Goal: Information Seeking & Learning: Learn about a topic

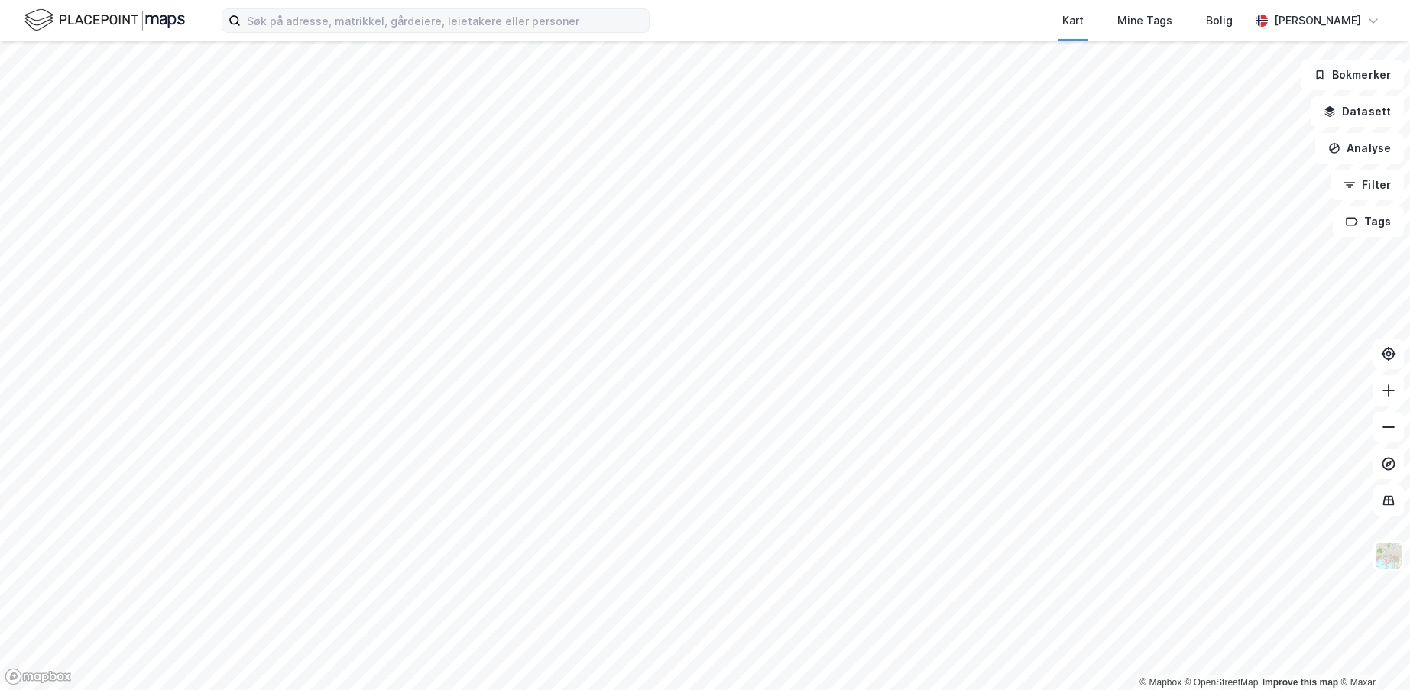
click at [476, 32] on label at bounding box center [436, 20] width 428 height 24
click at [476, 32] on input at bounding box center [445, 20] width 408 height 23
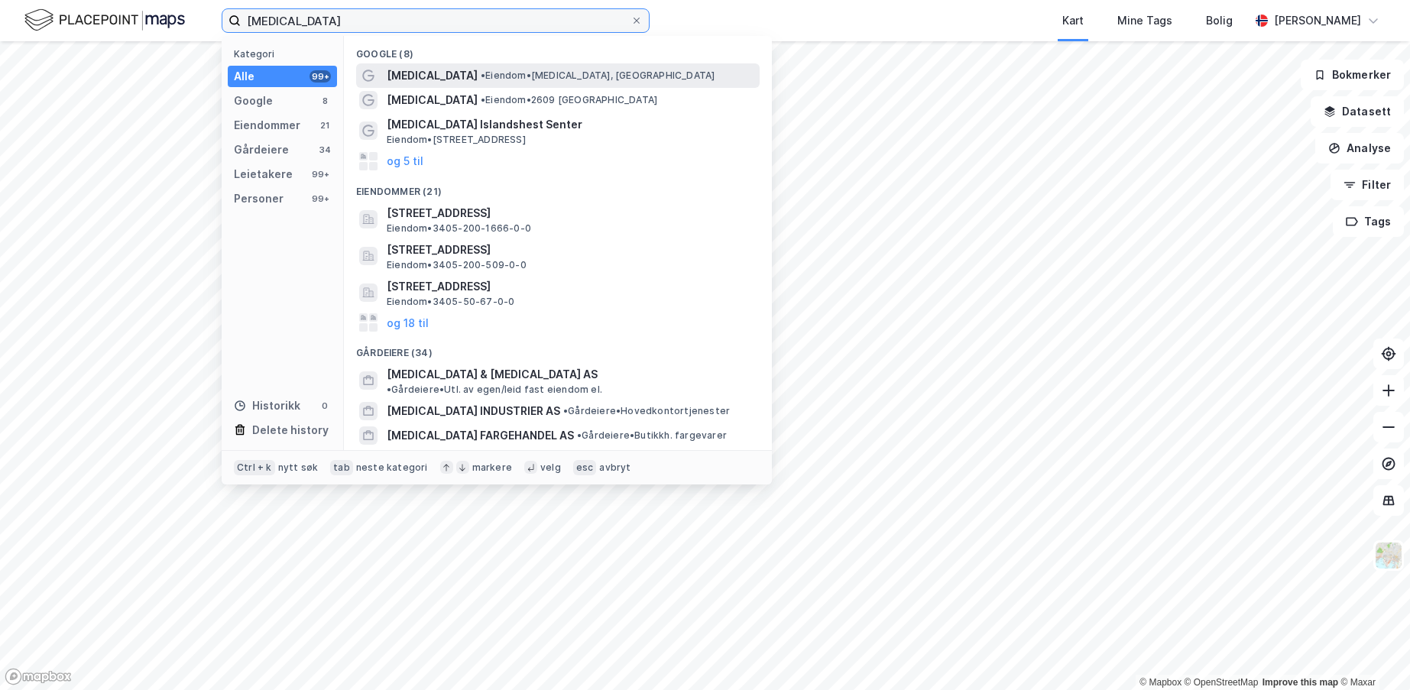
type input "[MEDICAL_DATA]"
click at [481, 79] on span "• Eiendom • [MEDICAL_DATA], [GEOGRAPHIC_DATA]" at bounding box center [598, 76] width 234 height 12
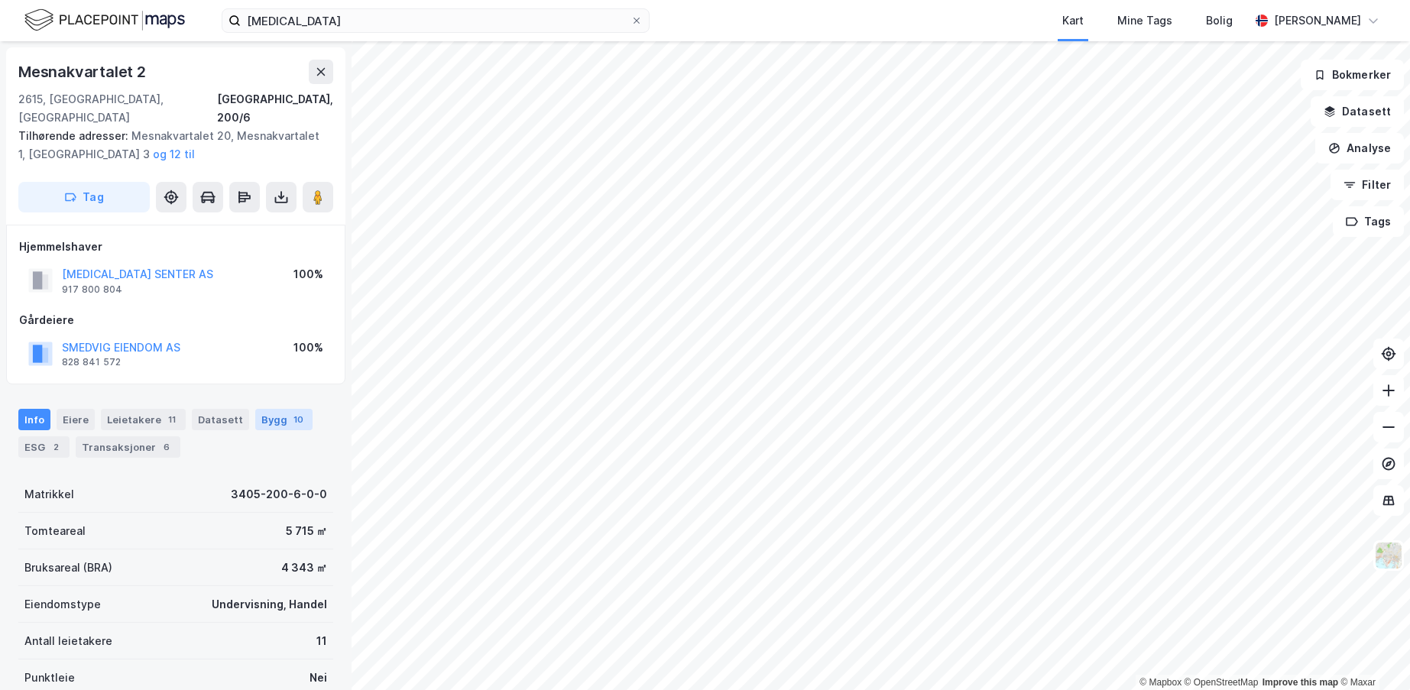
click at [259, 409] on div "Bygg 10" at bounding box center [283, 419] width 57 height 21
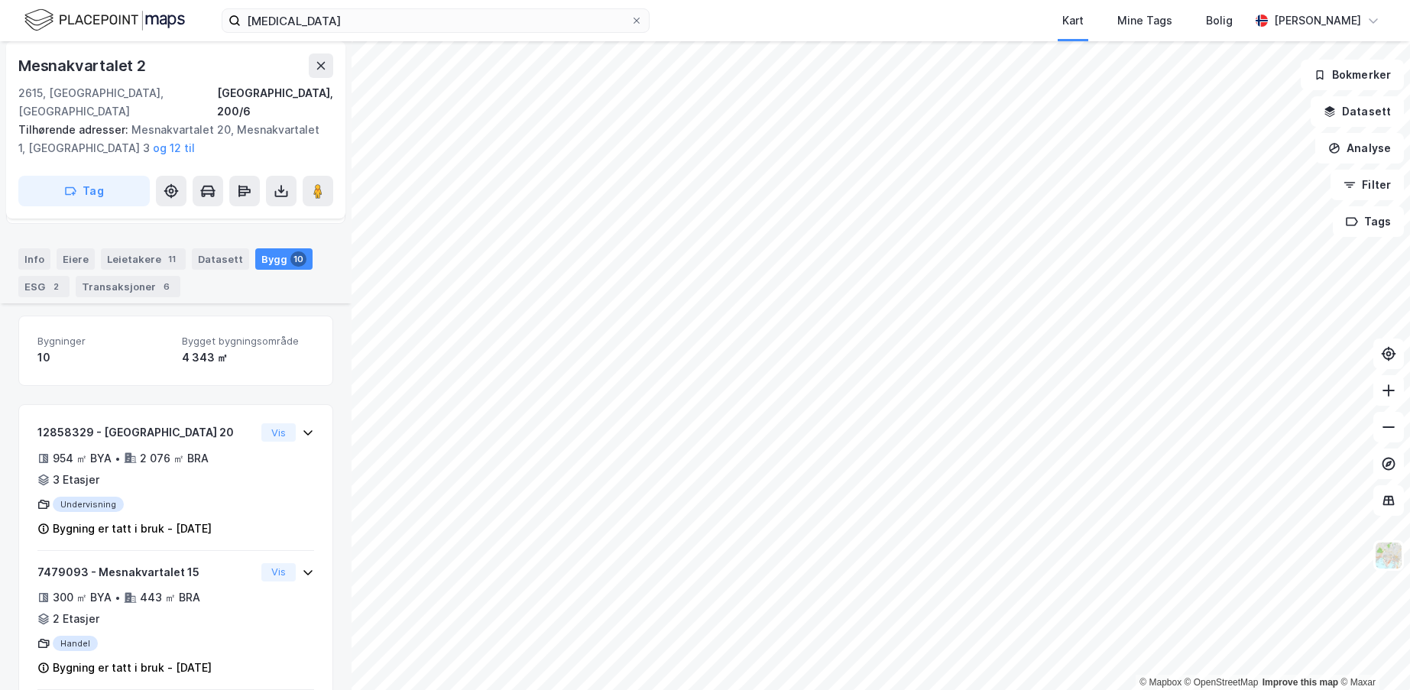
scroll to position [306, 0]
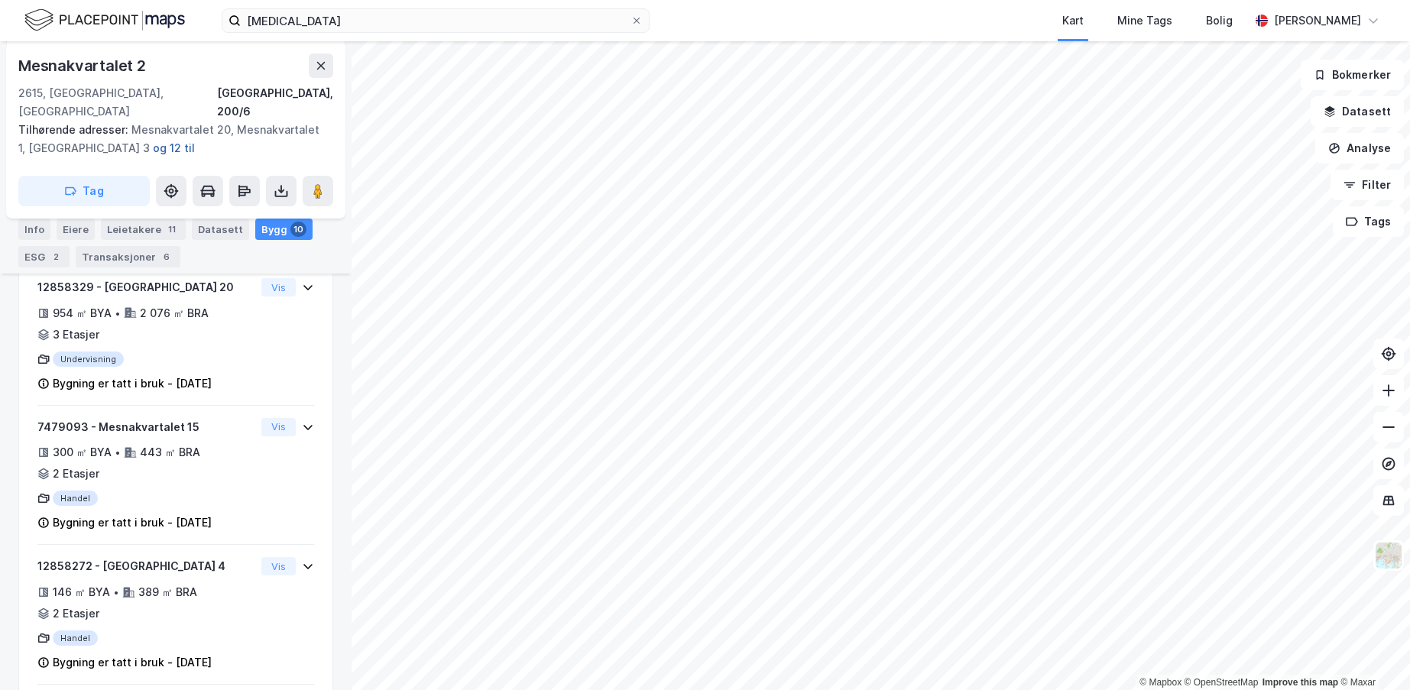
click at [0, 0] on button "og 12 til" at bounding box center [0, 0] width 0 height 0
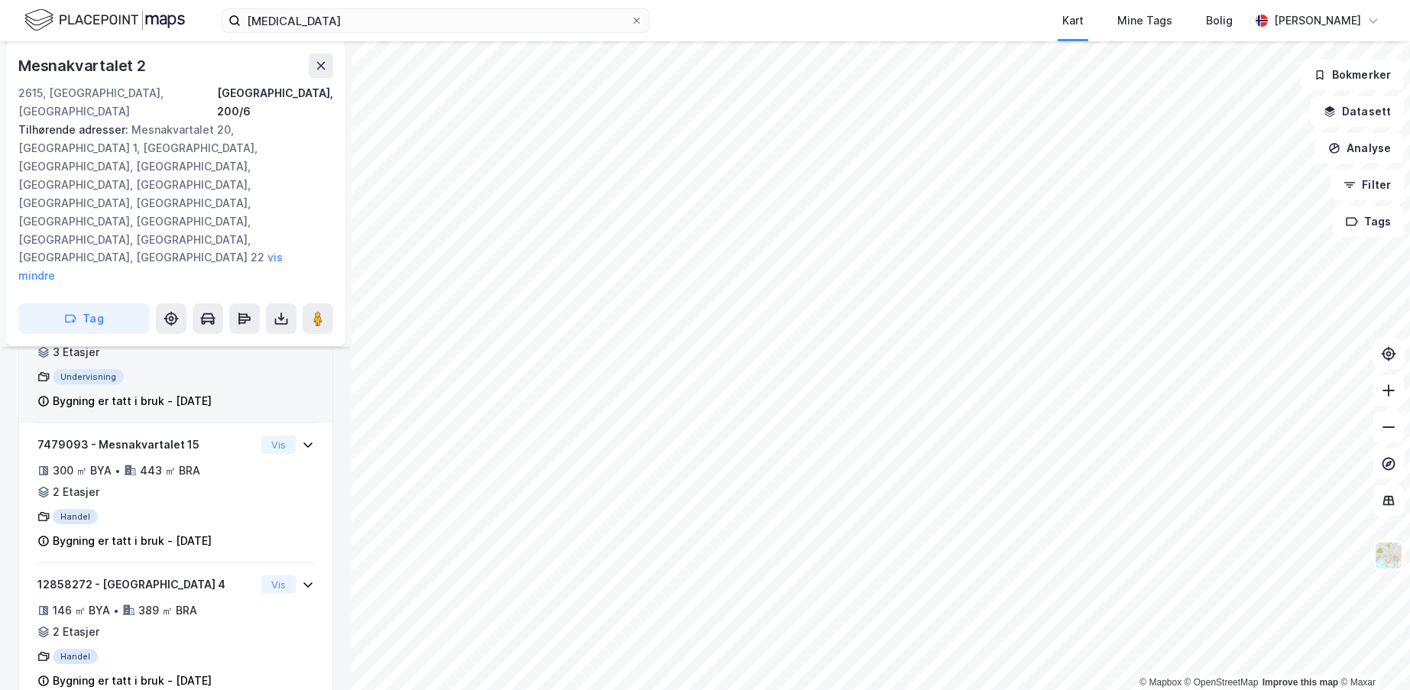
scroll to position [330, 0]
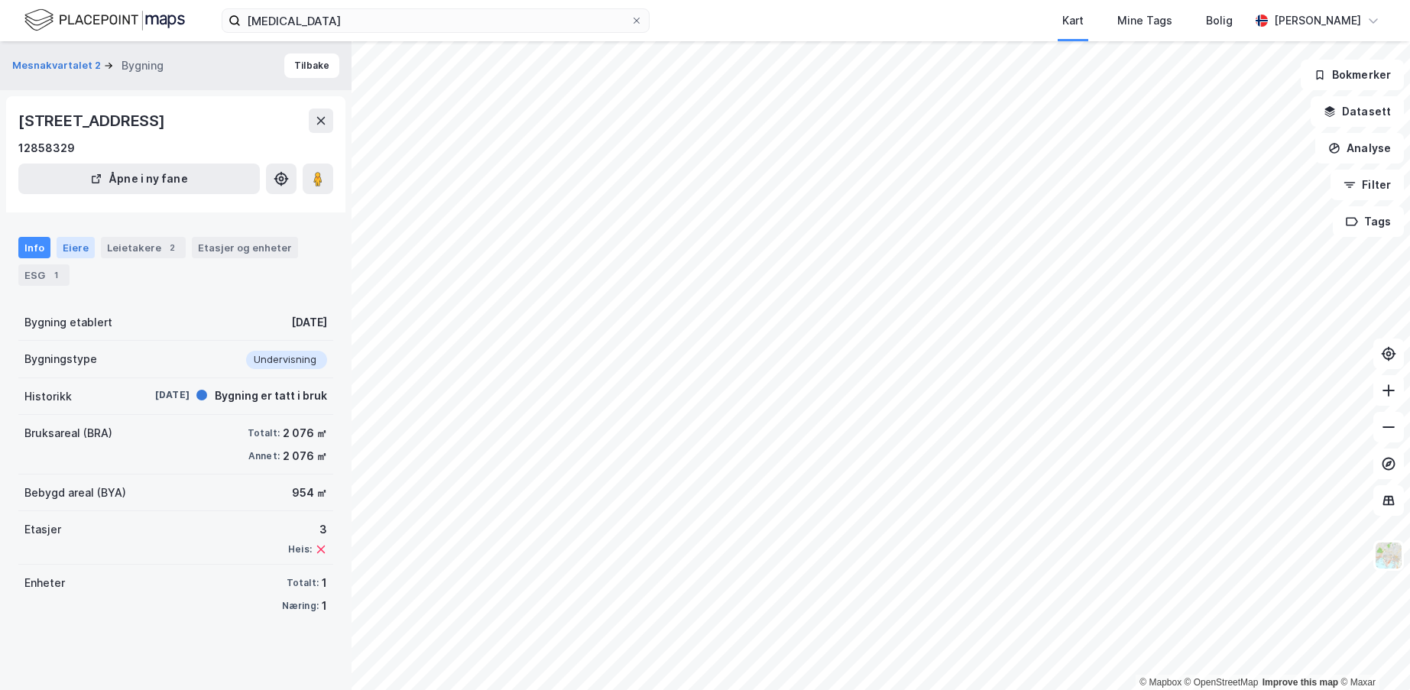
click at [71, 248] on div "Eiere" at bounding box center [76, 247] width 38 height 21
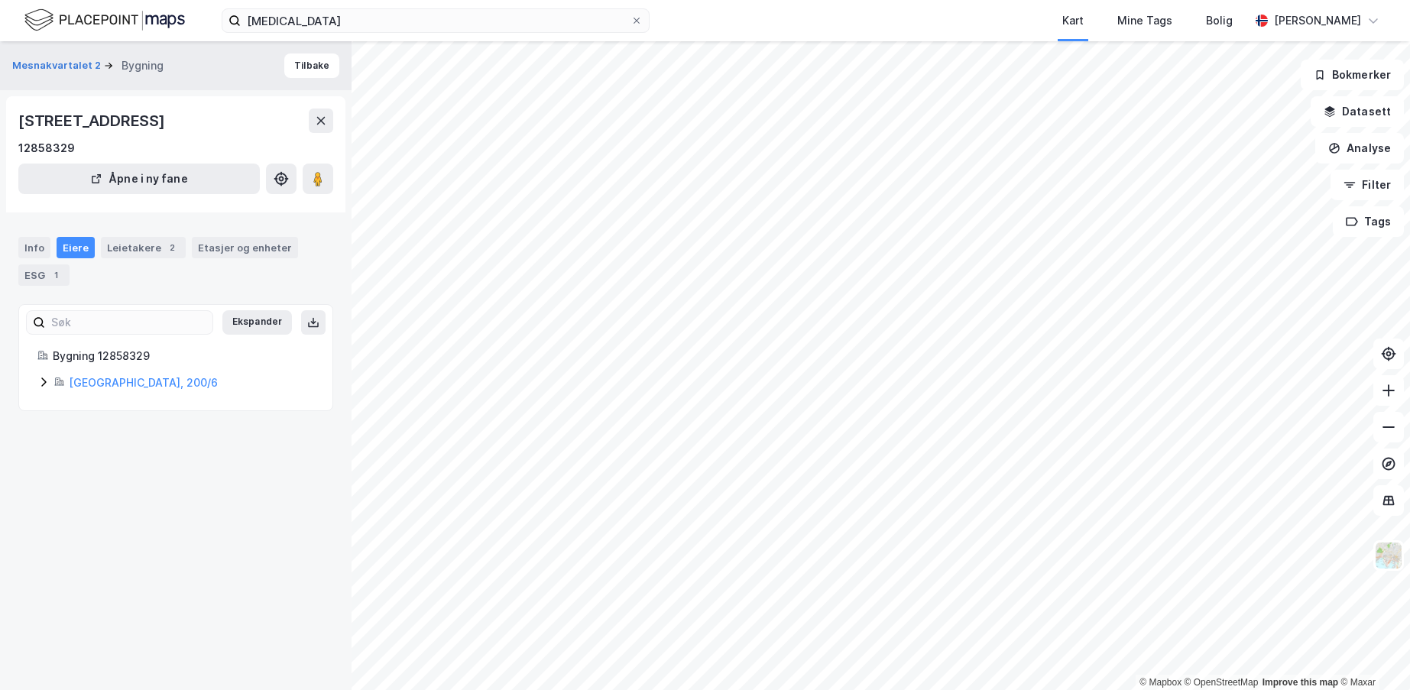
click at [44, 382] on icon at bounding box center [43, 382] width 12 height 12
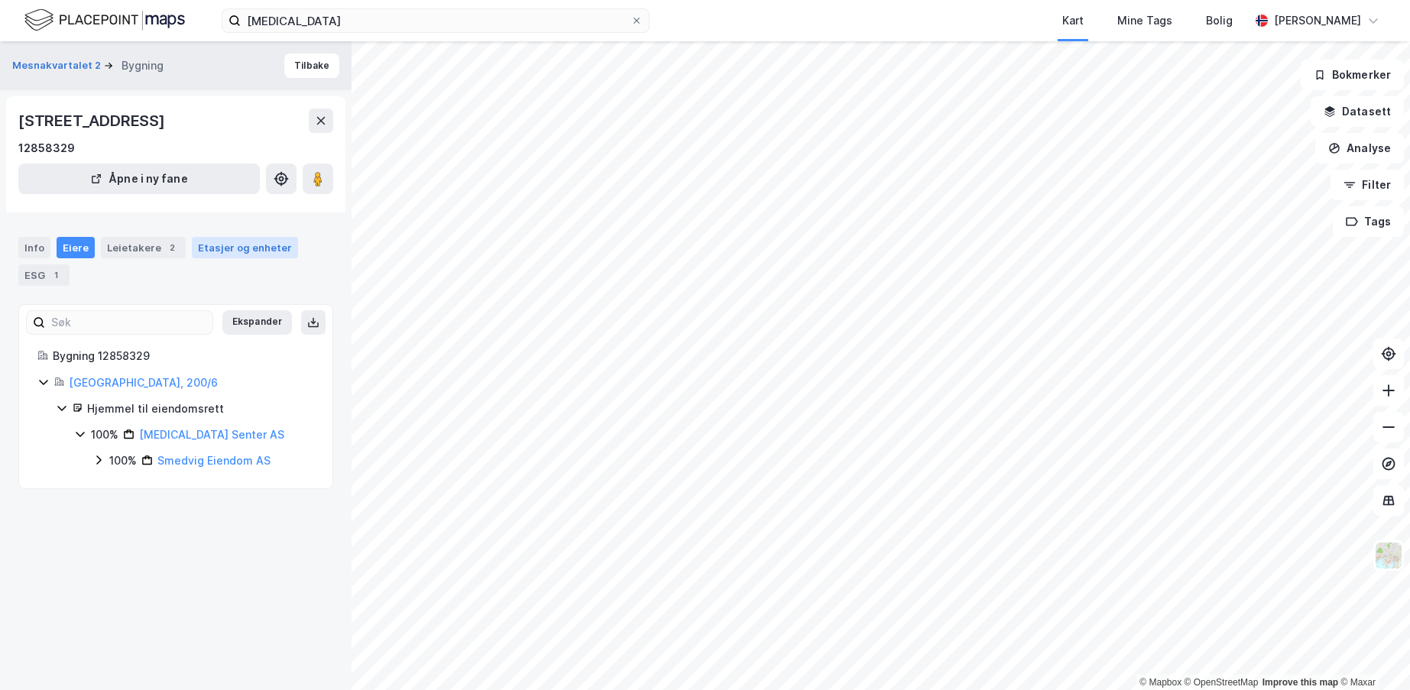
click at [232, 253] on div "Etasjer og enheter" at bounding box center [245, 248] width 94 height 14
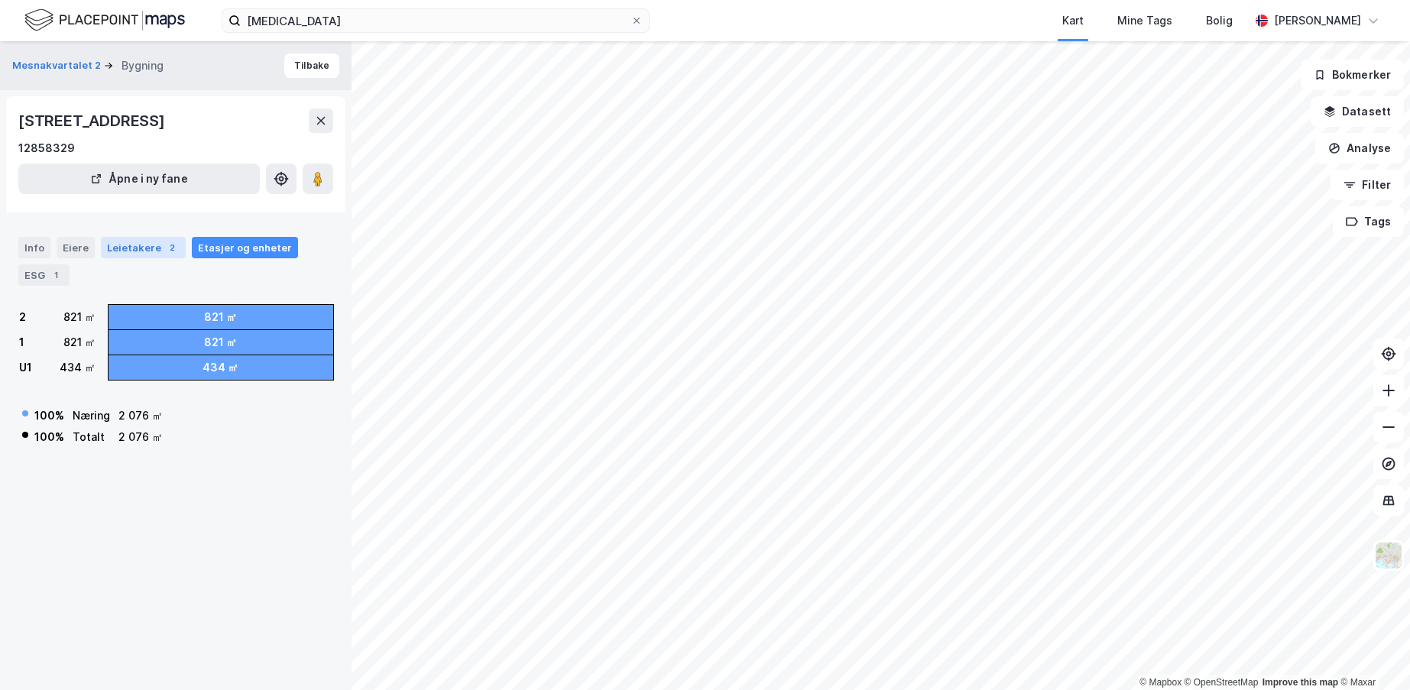
click at [164, 252] on div "2" at bounding box center [171, 247] width 15 height 15
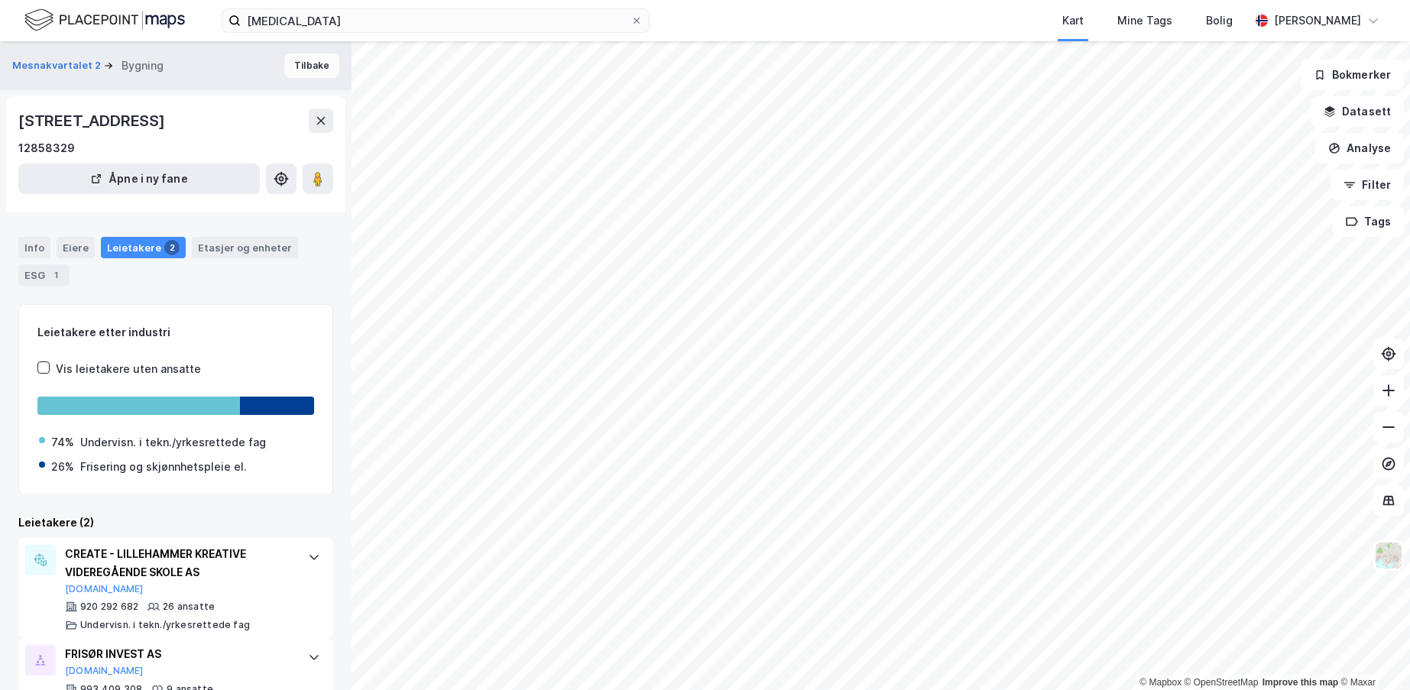
click at [290, 69] on button "Tilbake" at bounding box center [311, 66] width 55 height 24
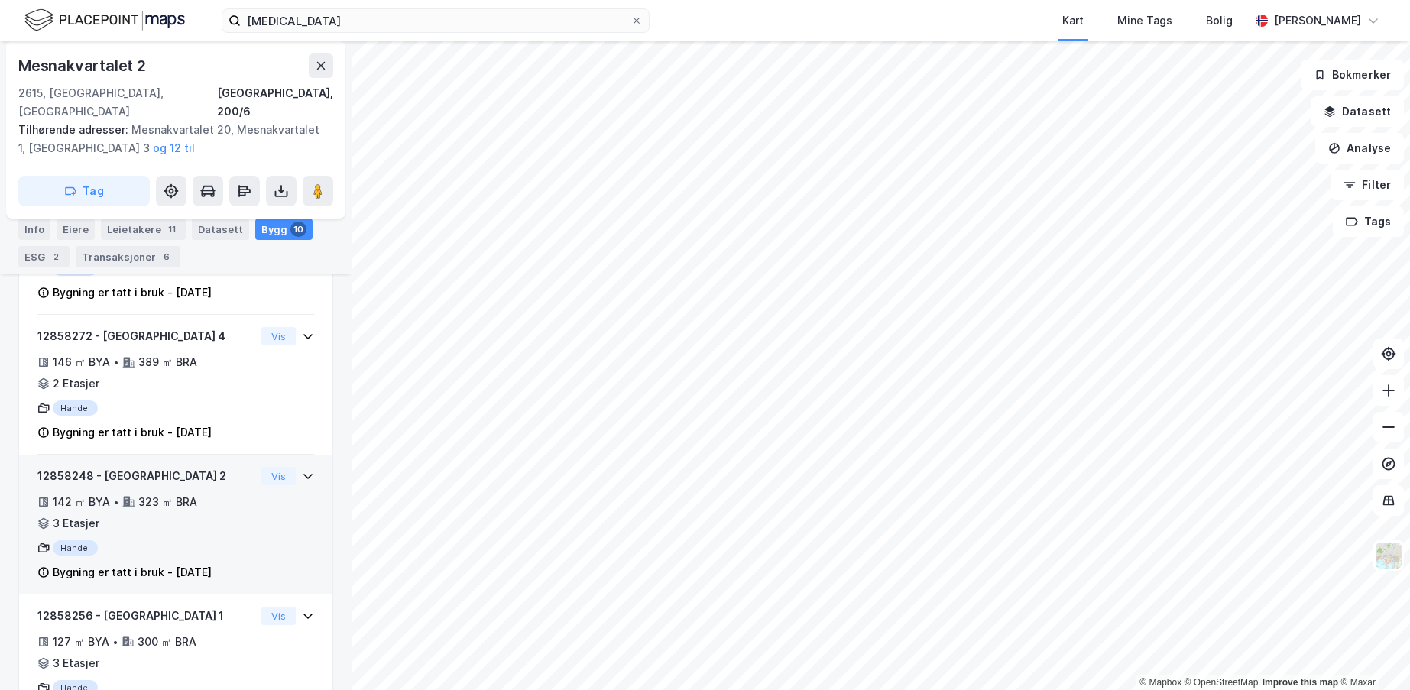
scroll to position [537, 0]
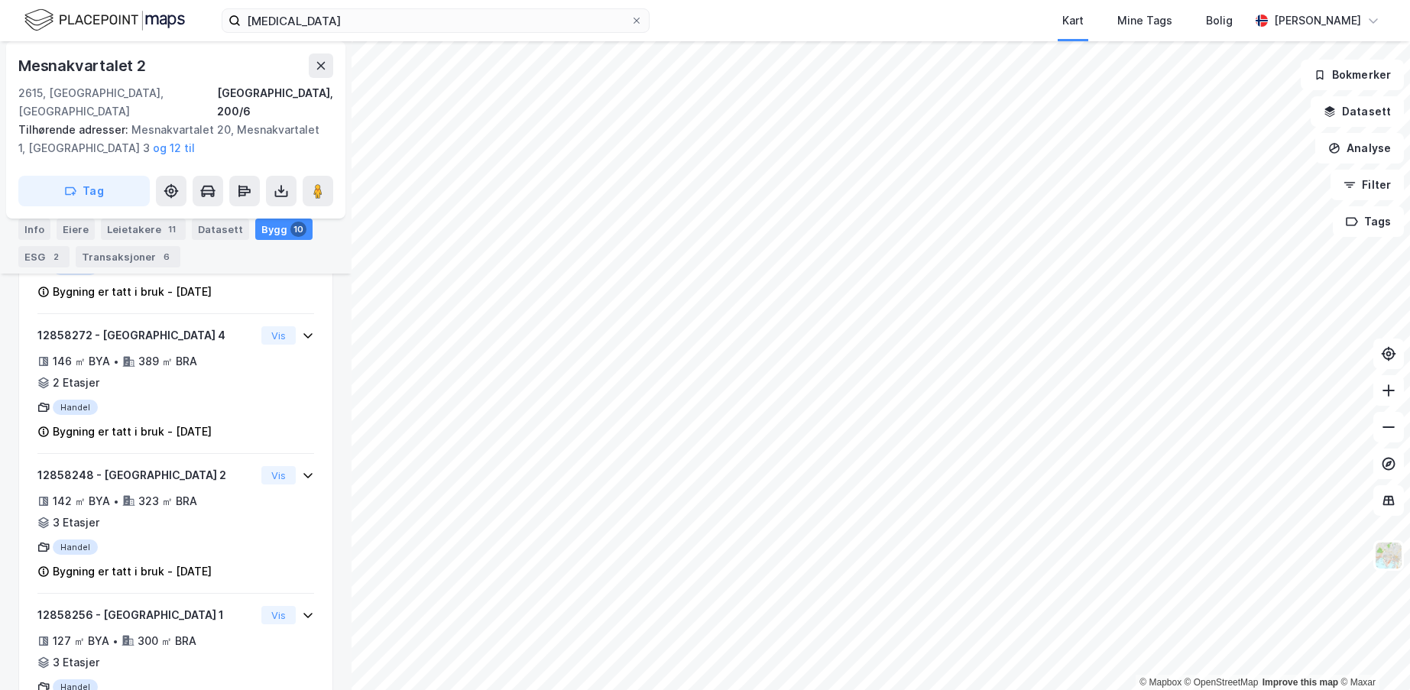
click at [105, 263] on div "Transaksjoner 6" at bounding box center [128, 256] width 105 height 21
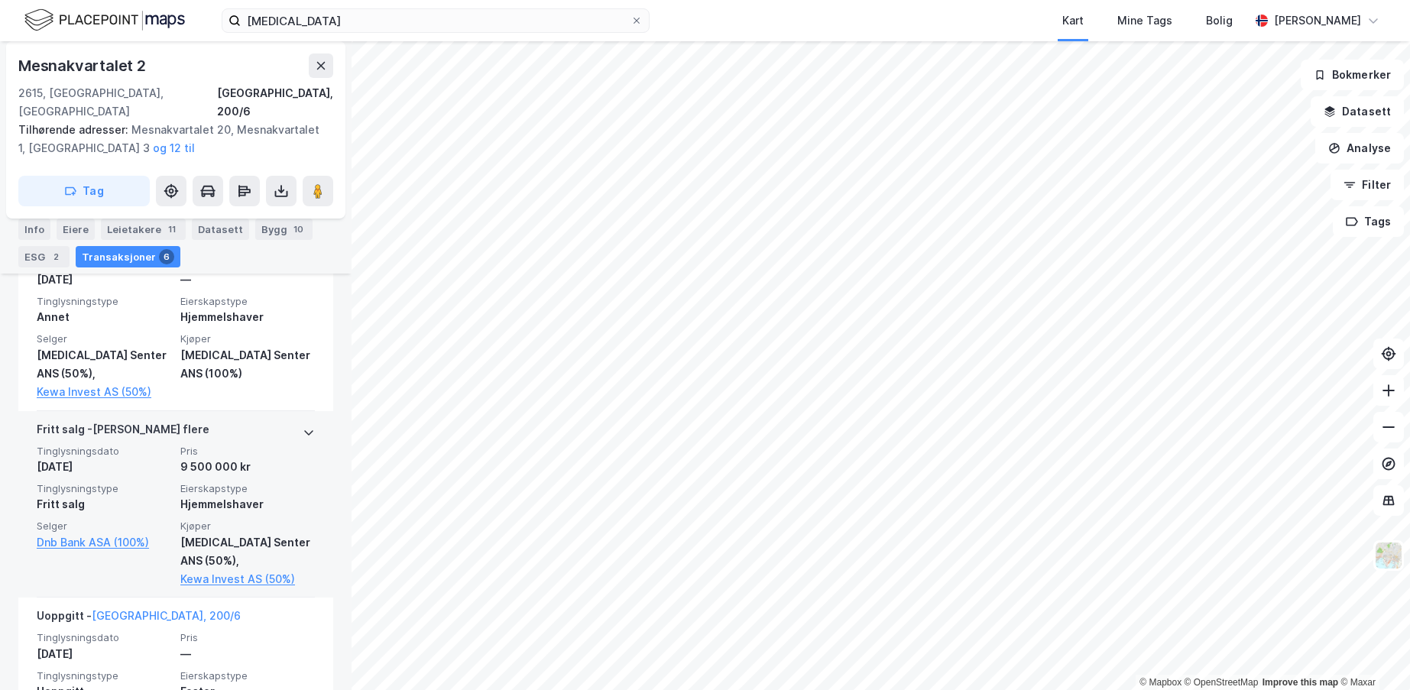
scroll to position [613, 0]
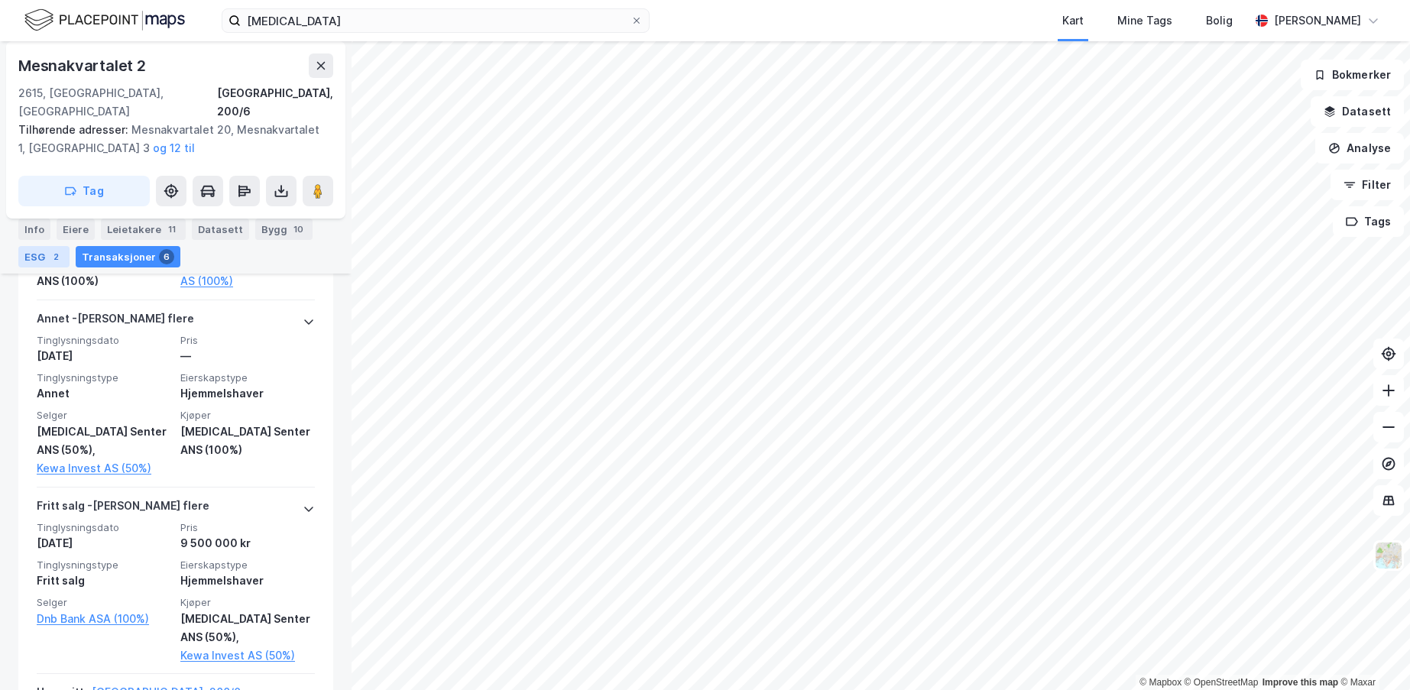
click at [52, 263] on div "2" at bounding box center [55, 256] width 15 height 15
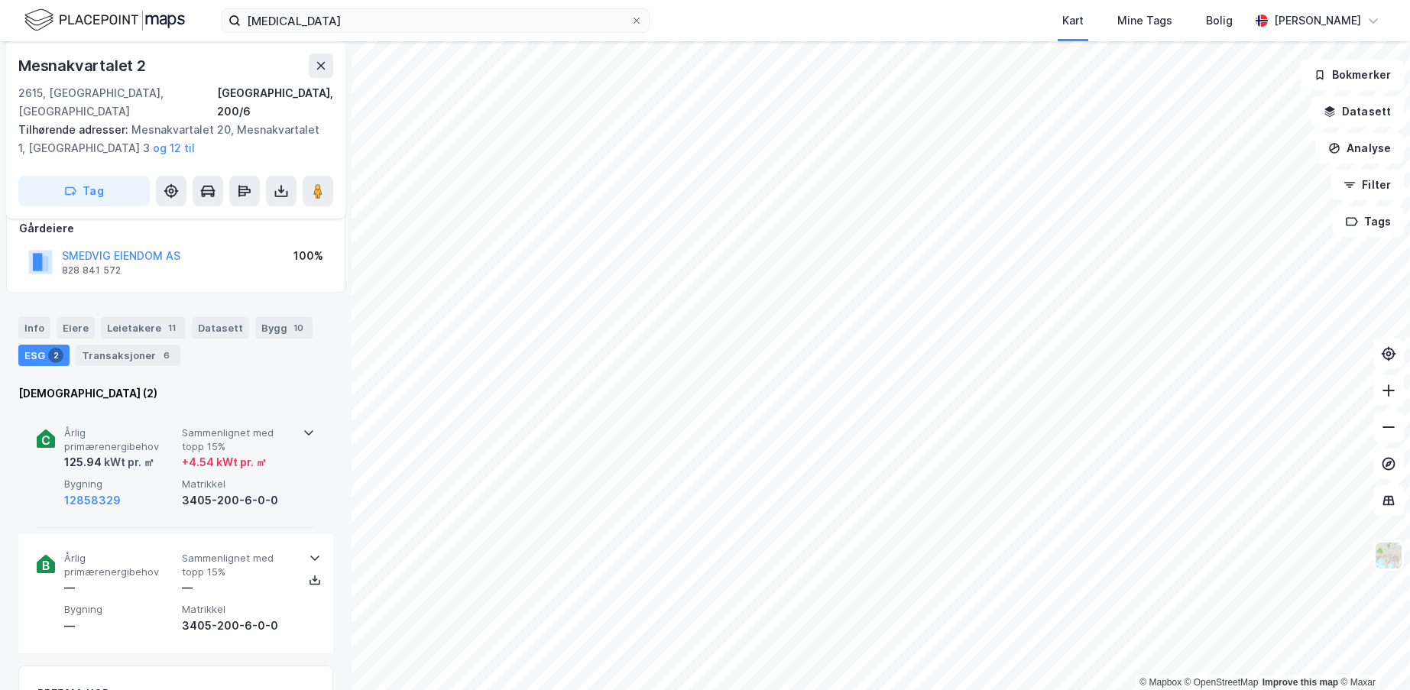
scroll to position [85, 0]
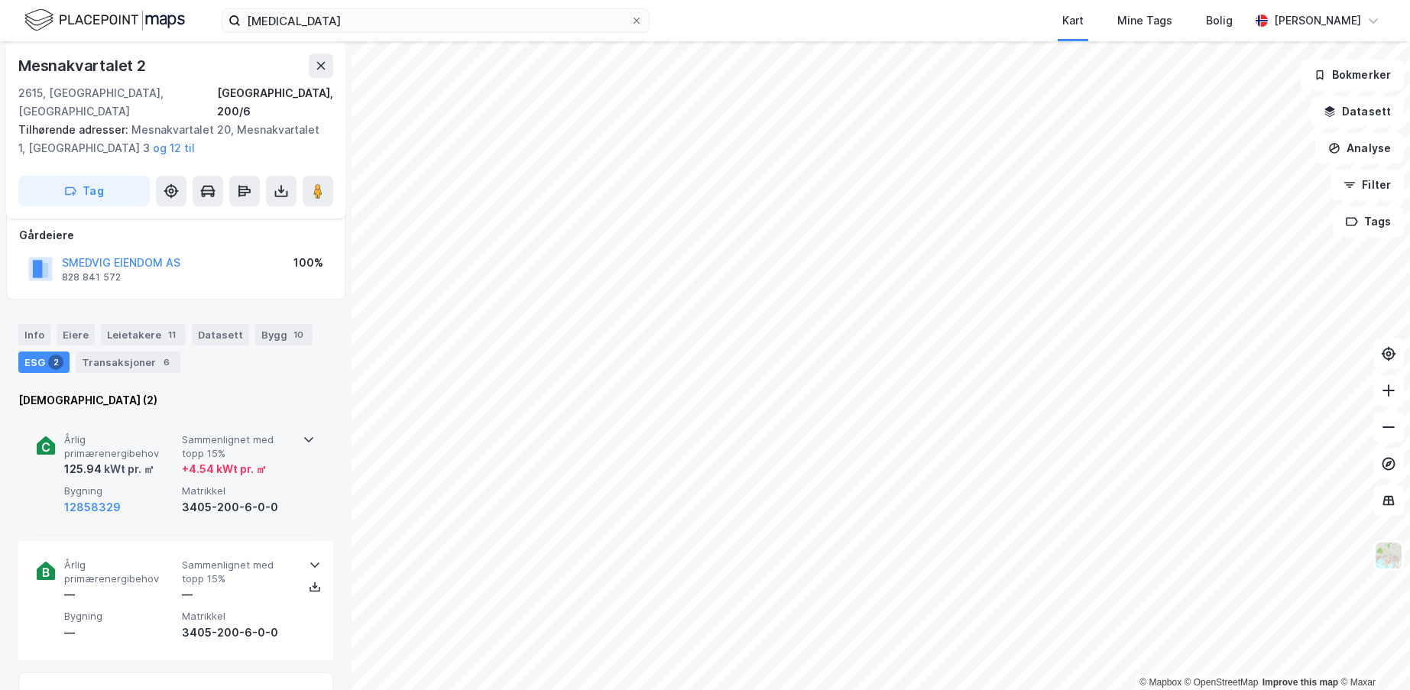
click at [254, 498] on div "3405-200-6-0-0" at bounding box center [238, 507] width 112 height 18
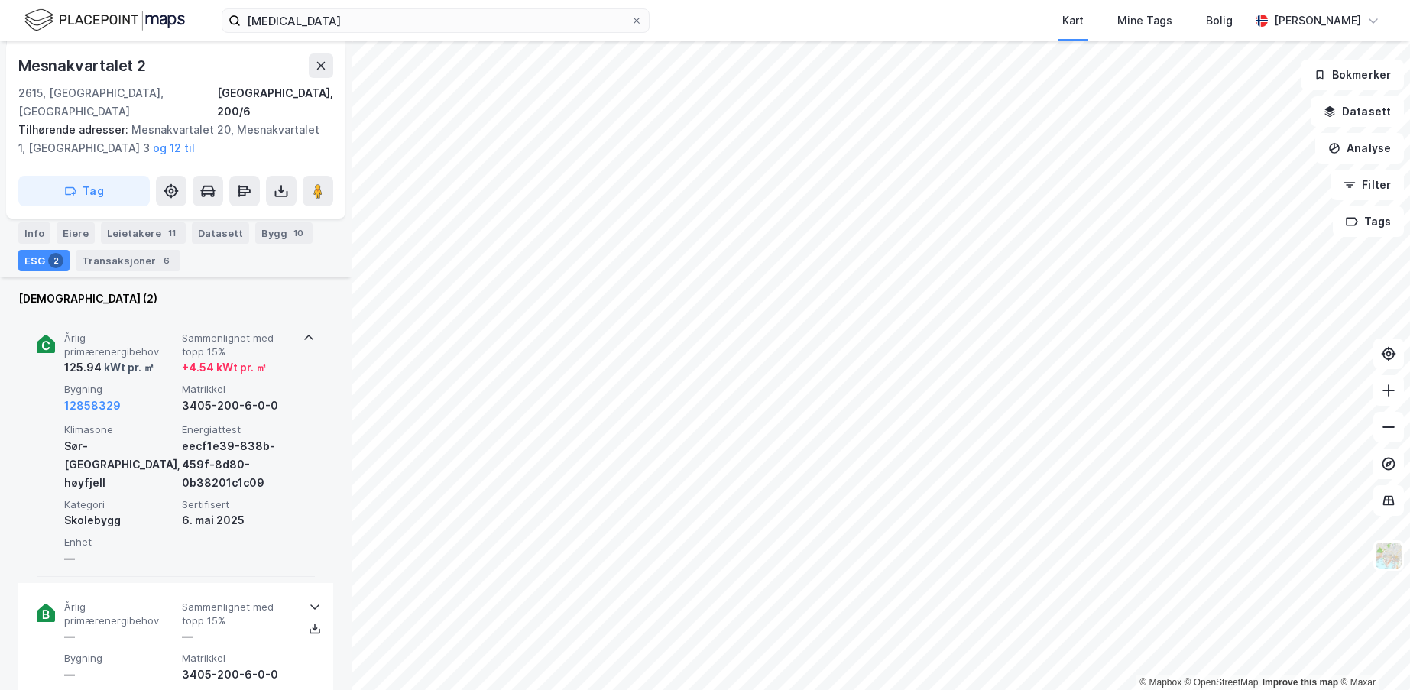
scroll to position [238, 0]
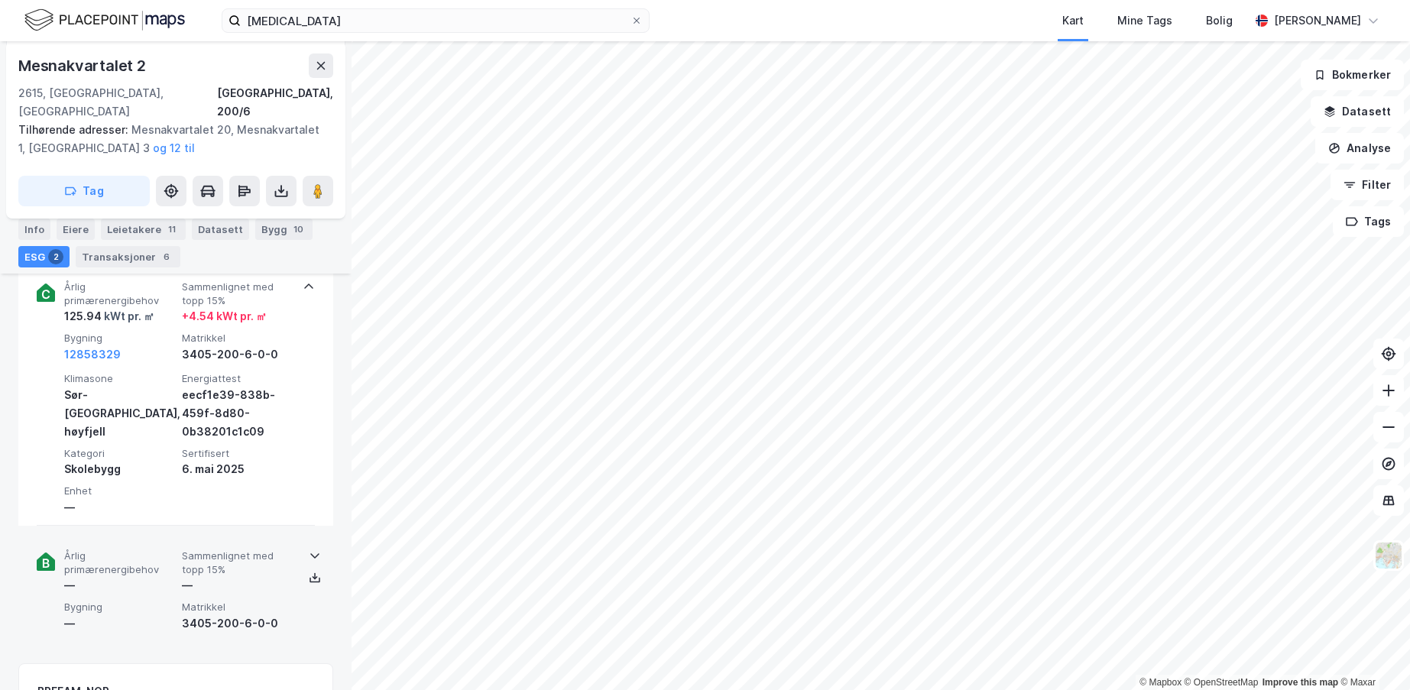
click at [226, 550] on span "Sammenlignet med topp 15%" at bounding box center [238, 563] width 112 height 27
